Goal: Task Accomplishment & Management: Use online tool/utility

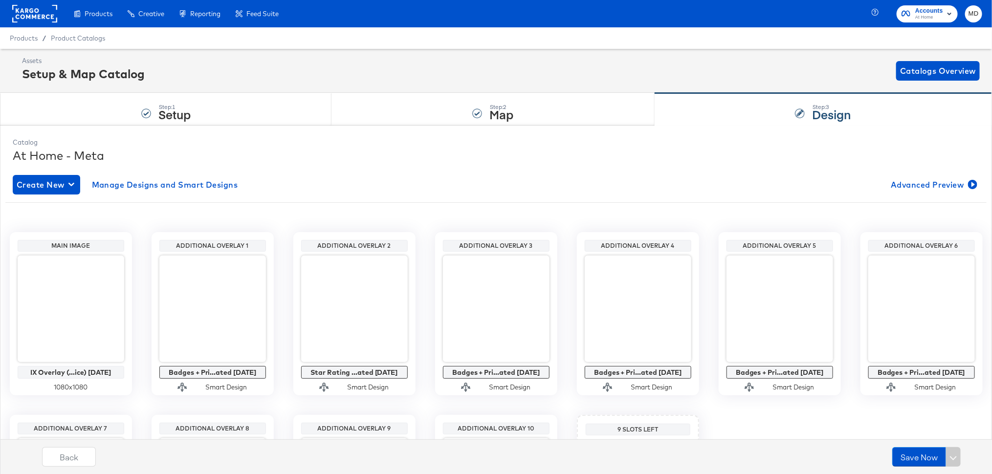
click at [58, 19] on div "Products Creative Reporting Feed Suite" at bounding box center [143, 13] width 286 height 27
click at [39, 18] on rect at bounding box center [34, 14] width 45 height 18
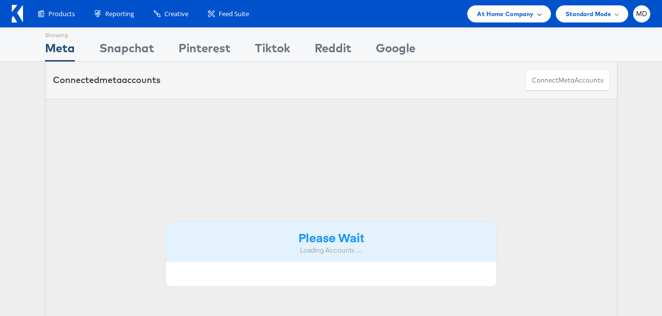
click at [525, 13] on span "At Home Company" at bounding box center [505, 14] width 56 height 10
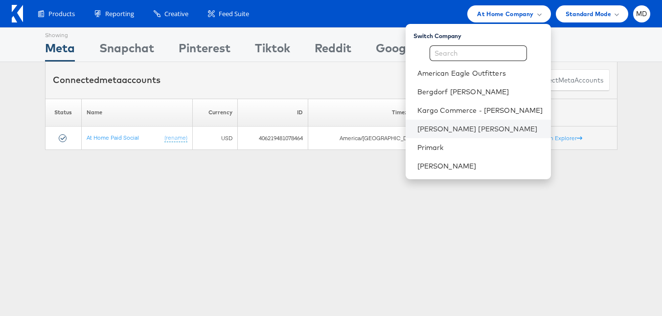
click at [481, 134] on li "[PERSON_NAME] [PERSON_NAME]" at bounding box center [477, 129] width 145 height 19
click at [438, 134] on li "[PERSON_NAME] [PERSON_NAME]" at bounding box center [477, 129] width 145 height 19
click at [315, 189] on div "Showing Meta Showing Snapchat Showing Pinterest Showing Tiktok Showing Reddit S…" at bounding box center [331, 271] width 662 height 489
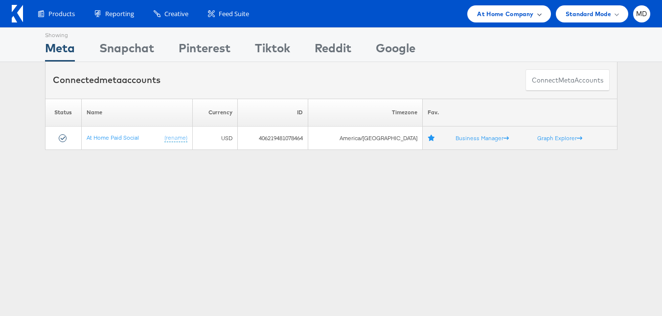
click at [473, 21] on div "At Home Company" at bounding box center [508, 13] width 83 height 17
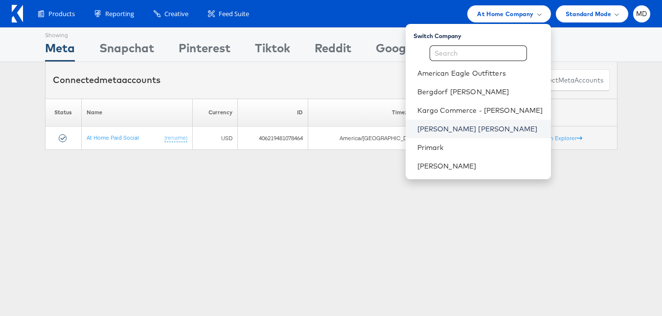
click at [446, 129] on link "Neiman Marcus" at bounding box center [480, 129] width 126 height 10
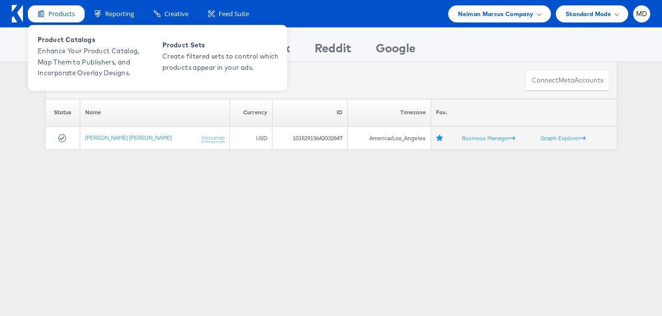
click at [59, 17] on span "Products" at bounding box center [61, 13] width 26 height 9
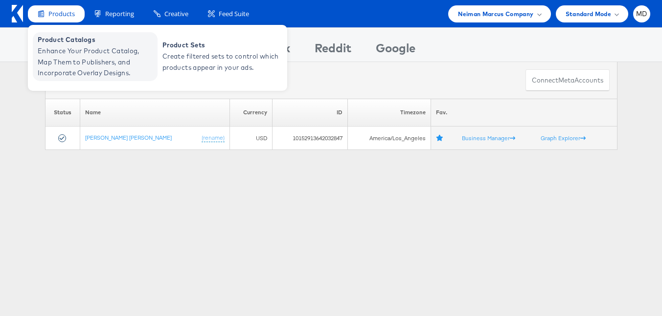
click at [64, 36] on span "Product Catalogs" at bounding box center [96, 39] width 117 height 11
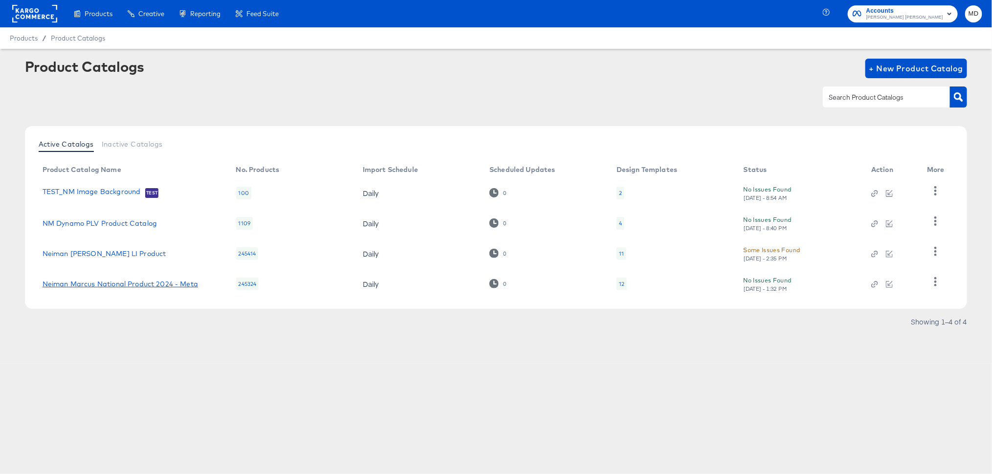
click at [109, 280] on link "Neiman Marcus National Product 2024 - Meta" at bounding box center [121, 284] width 156 height 8
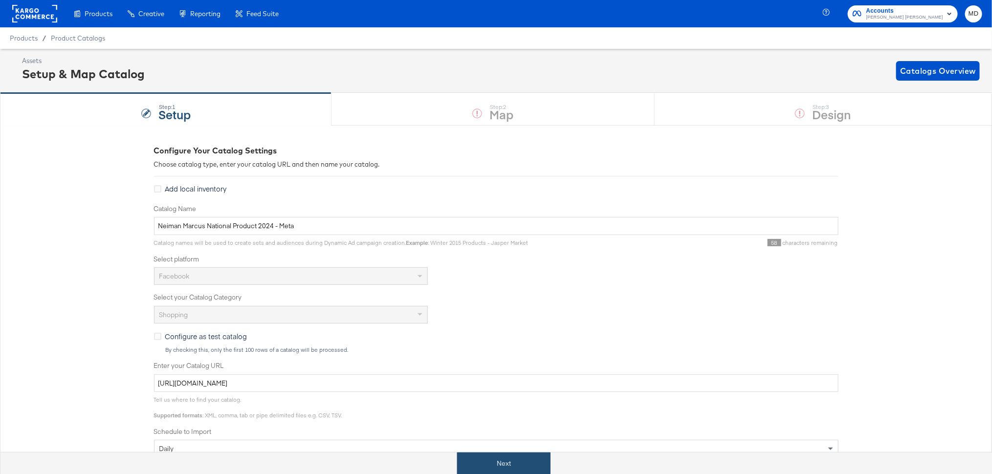
click at [527, 466] on button "Next" at bounding box center [503, 464] width 93 height 22
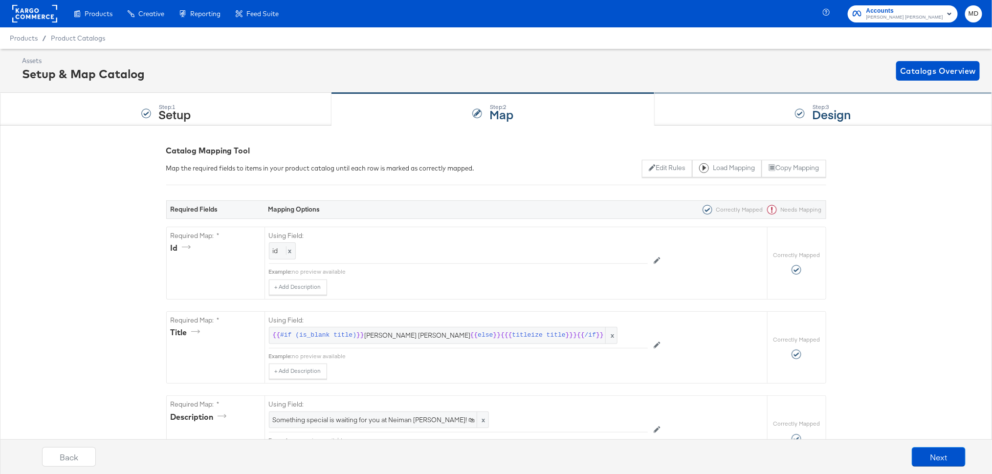
click at [831, 111] on strong "Design" at bounding box center [831, 114] width 39 height 16
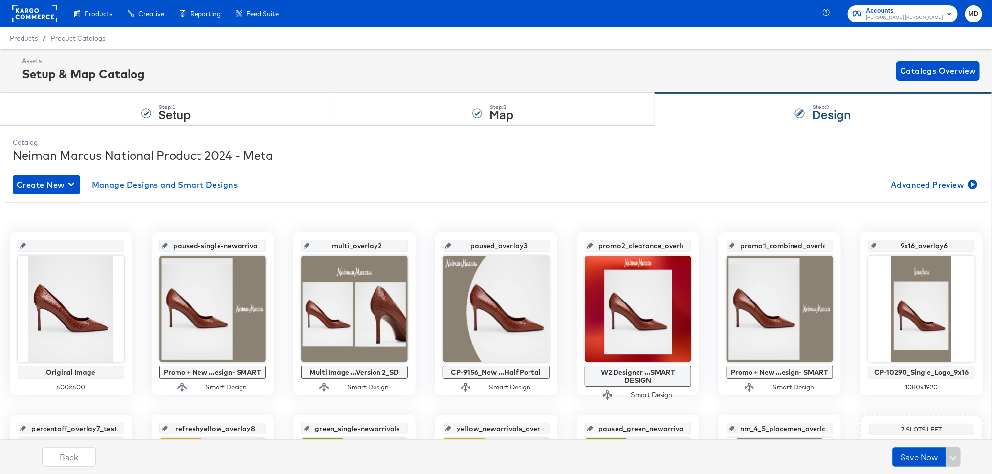
click at [916, 13] on span "Accounts" at bounding box center [905, 11] width 77 height 10
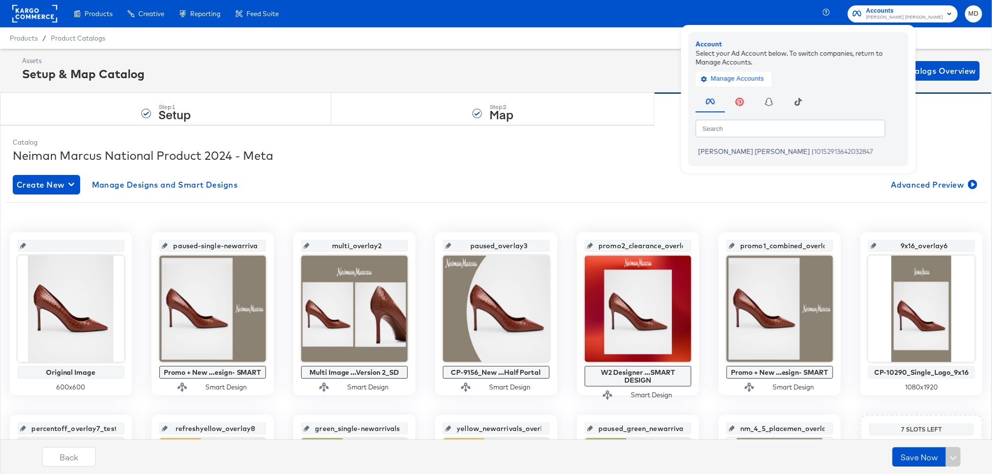
click at [47, 19] on rect at bounding box center [34, 14] width 45 height 18
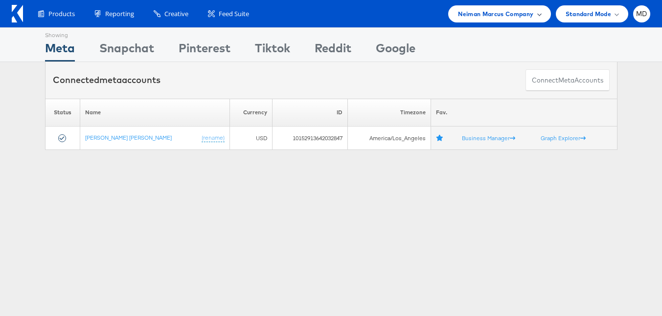
click at [534, 15] on div "Neiman Marcus Company" at bounding box center [499, 14] width 83 height 10
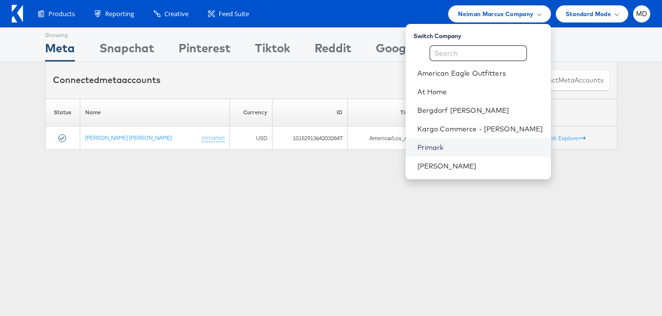
click at [457, 149] on link "Primark" at bounding box center [480, 148] width 126 height 10
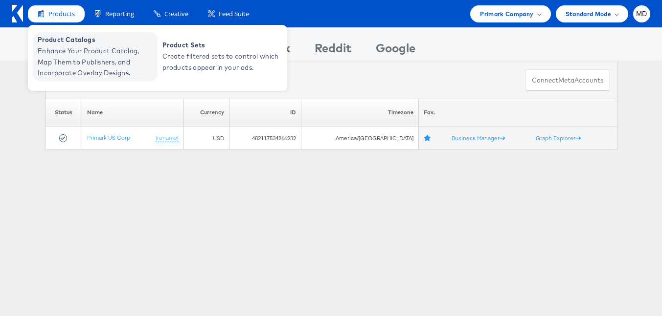
click at [85, 45] on span "Product Catalogs" at bounding box center [96, 39] width 117 height 11
